Goal: Task Accomplishment & Management: Manage account settings

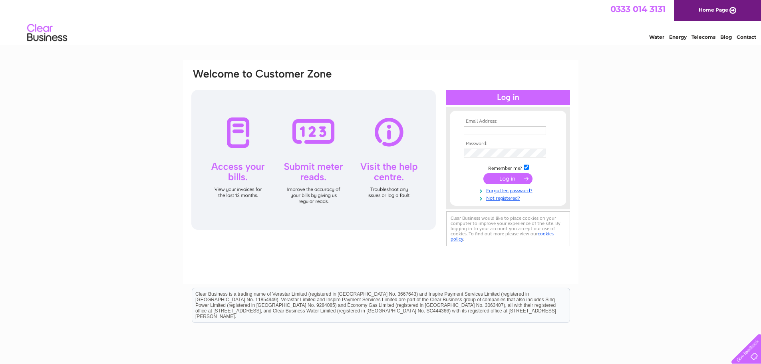
type input "[EMAIL_ADDRESS][DOMAIN_NAME]"
click at [515, 180] on input "submit" at bounding box center [508, 178] width 49 height 11
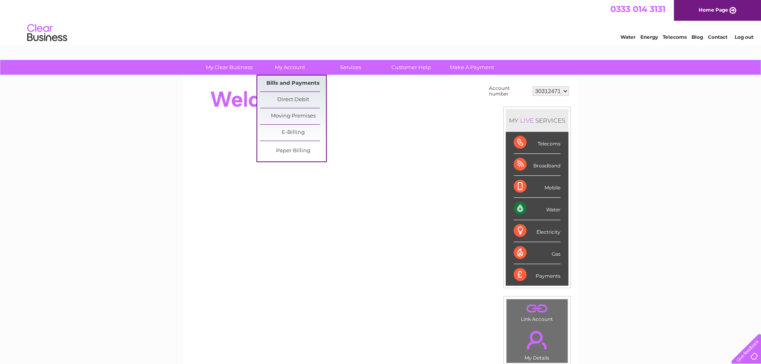
click at [294, 80] on link "Bills and Payments" at bounding box center [293, 84] width 66 height 16
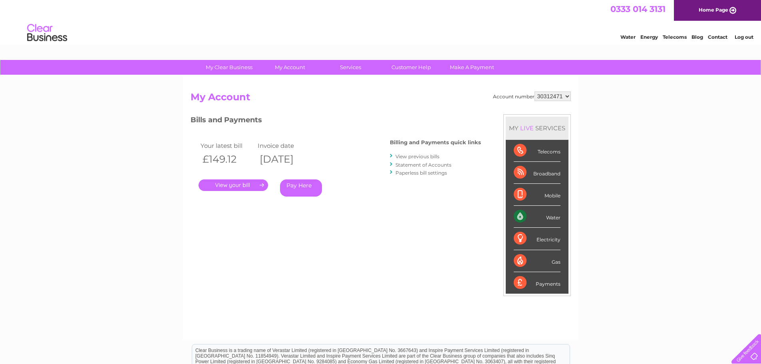
click at [241, 184] on link "." at bounding box center [234, 185] width 70 height 12
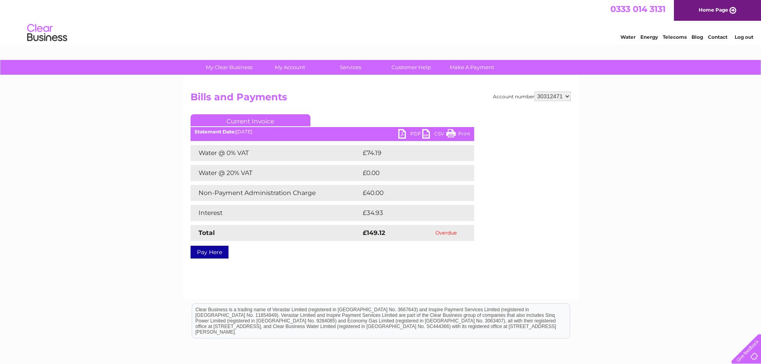
click at [748, 38] on link "Log out" at bounding box center [744, 37] width 19 height 6
